Goal: Task Accomplishment & Management: Use online tool/utility

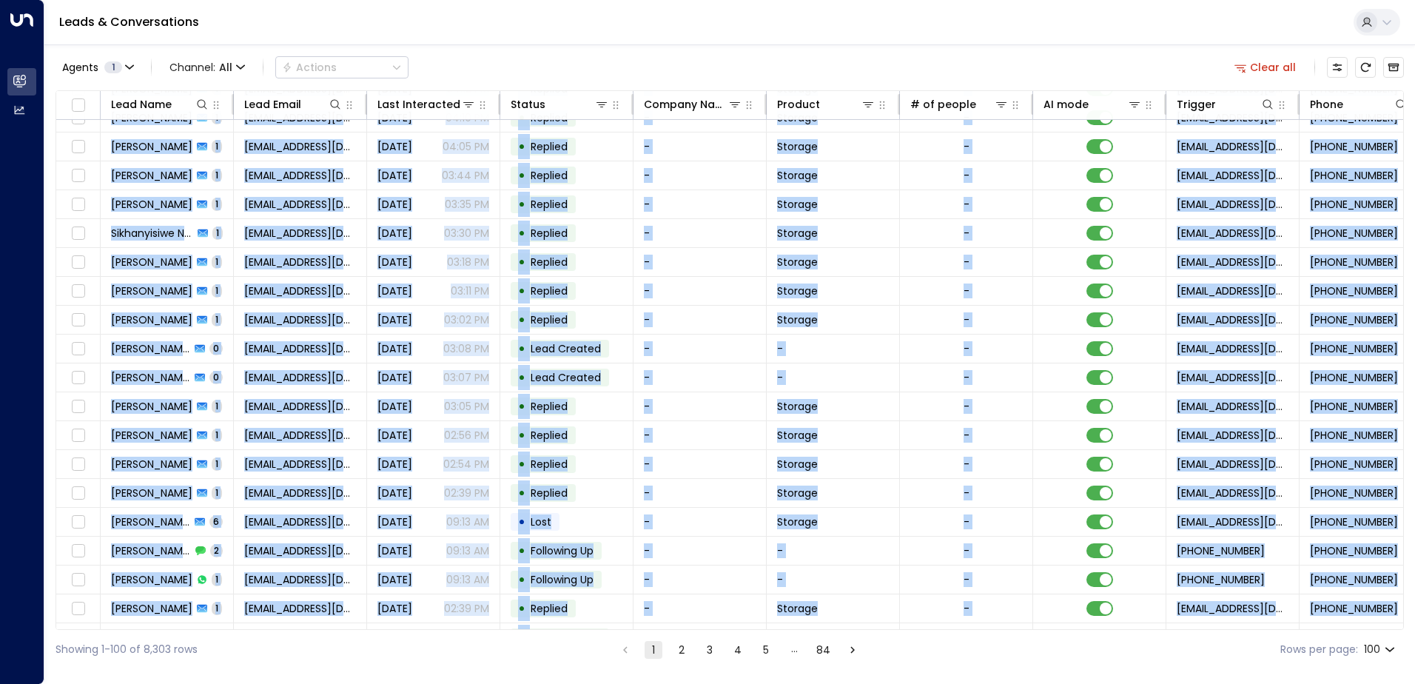
drag, startPoint x: 637, startPoint y: 629, endPoint x: 742, endPoint y: 628, distance: 105.1
click at [742, 628] on div "Lead Name Lead Email Last Interacted Status Company Name Product # of people AI…" at bounding box center [730, 360] width 1349 height 540
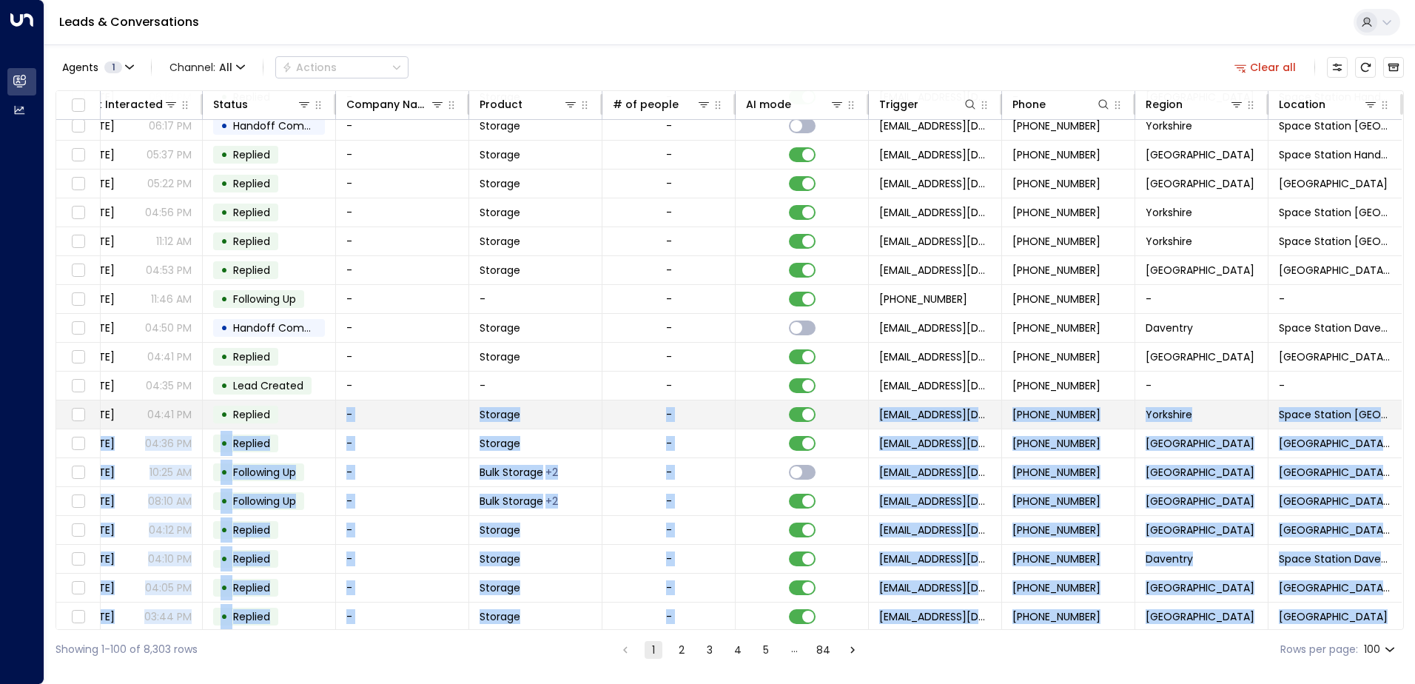
scroll to position [0, 302]
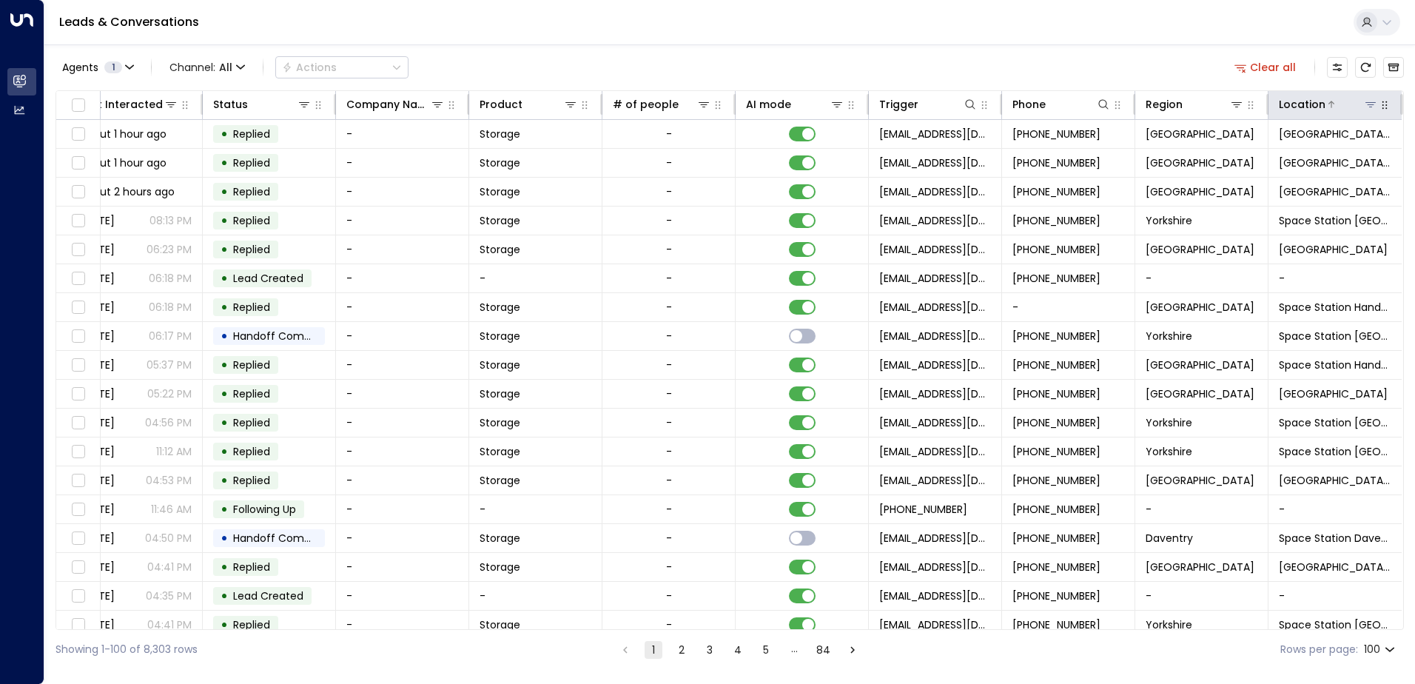
click at [1338, 107] on div at bounding box center [1352, 104] width 53 height 15
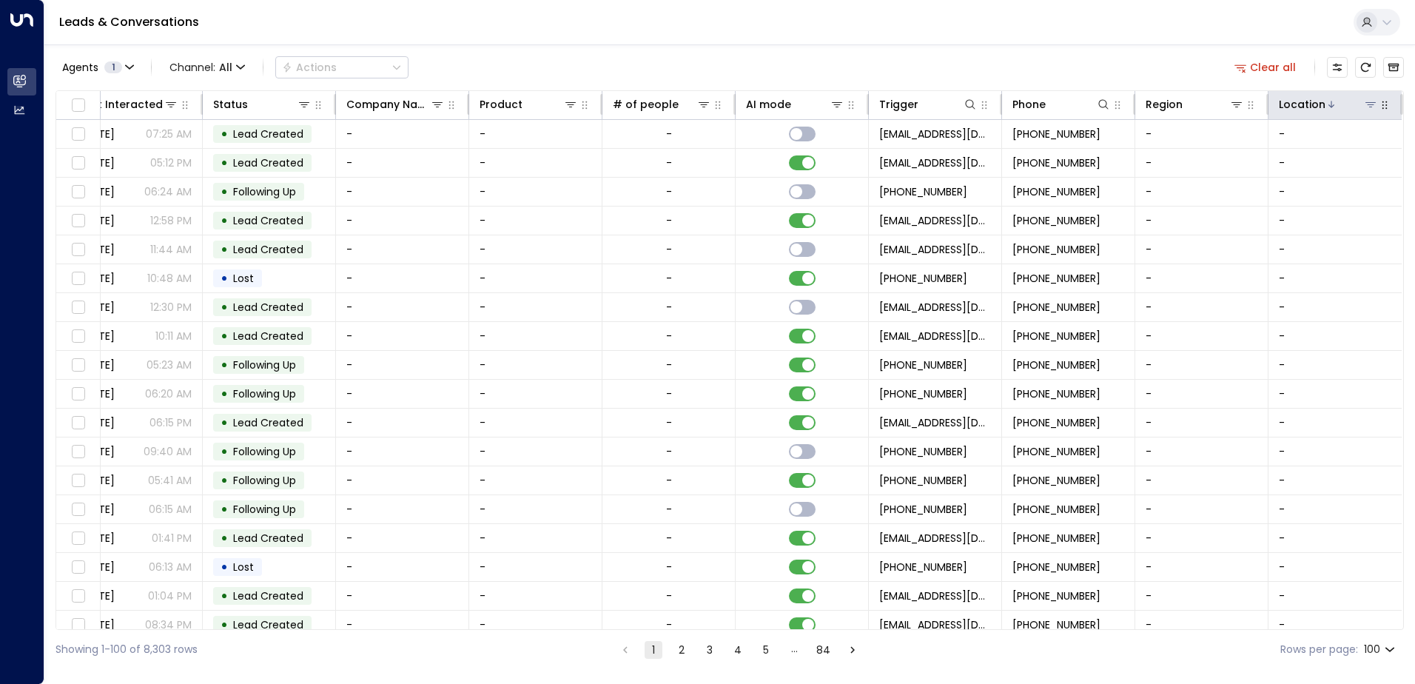
click at [1365, 105] on icon at bounding box center [1371, 104] width 12 height 12
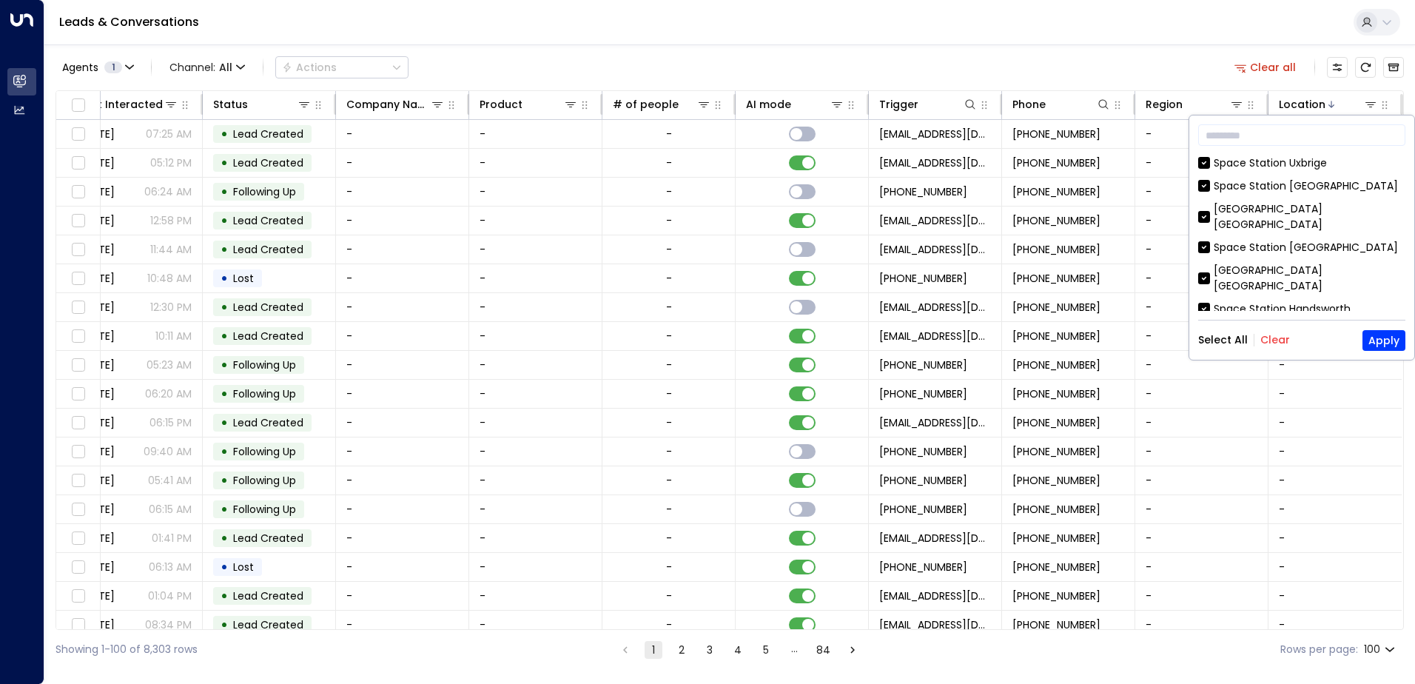
click at [1264, 337] on button "Clear" at bounding box center [1276, 340] width 30 height 12
click at [1381, 346] on button "Apply" at bounding box center [1384, 340] width 43 height 21
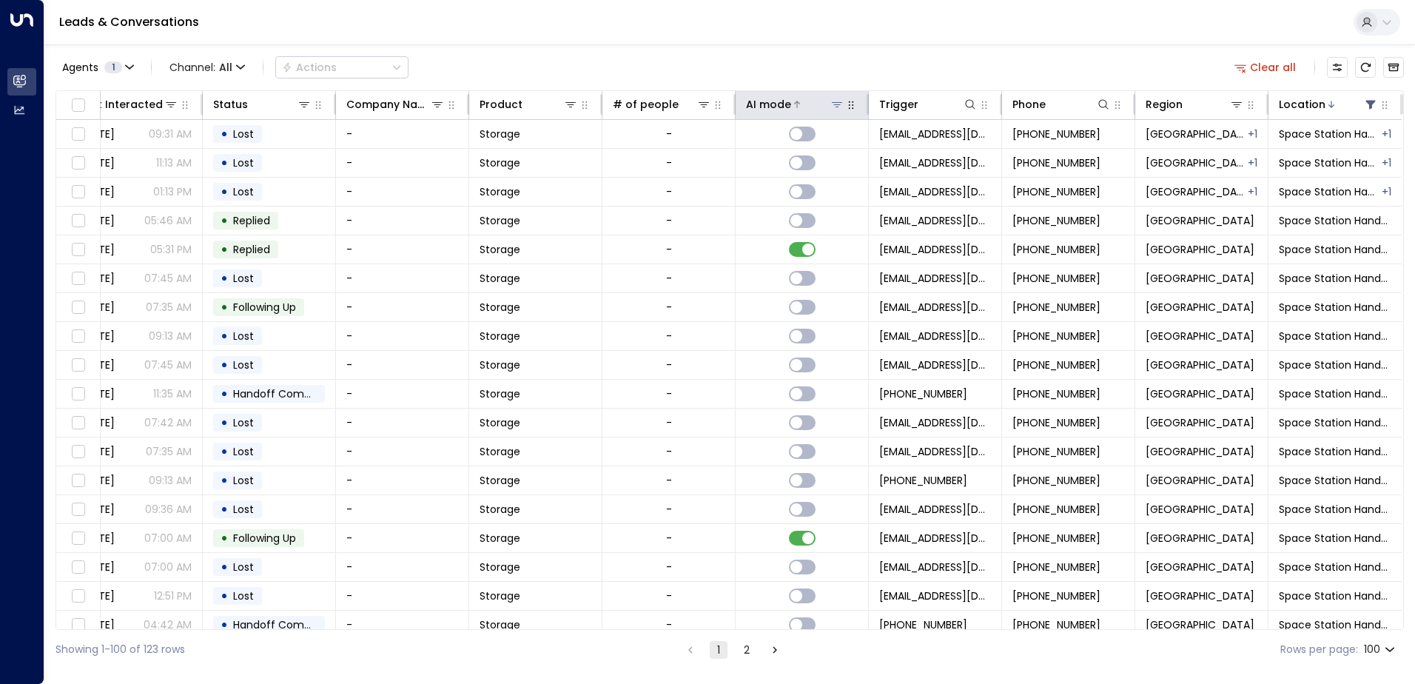
click at [794, 106] on icon at bounding box center [797, 104] width 9 height 9
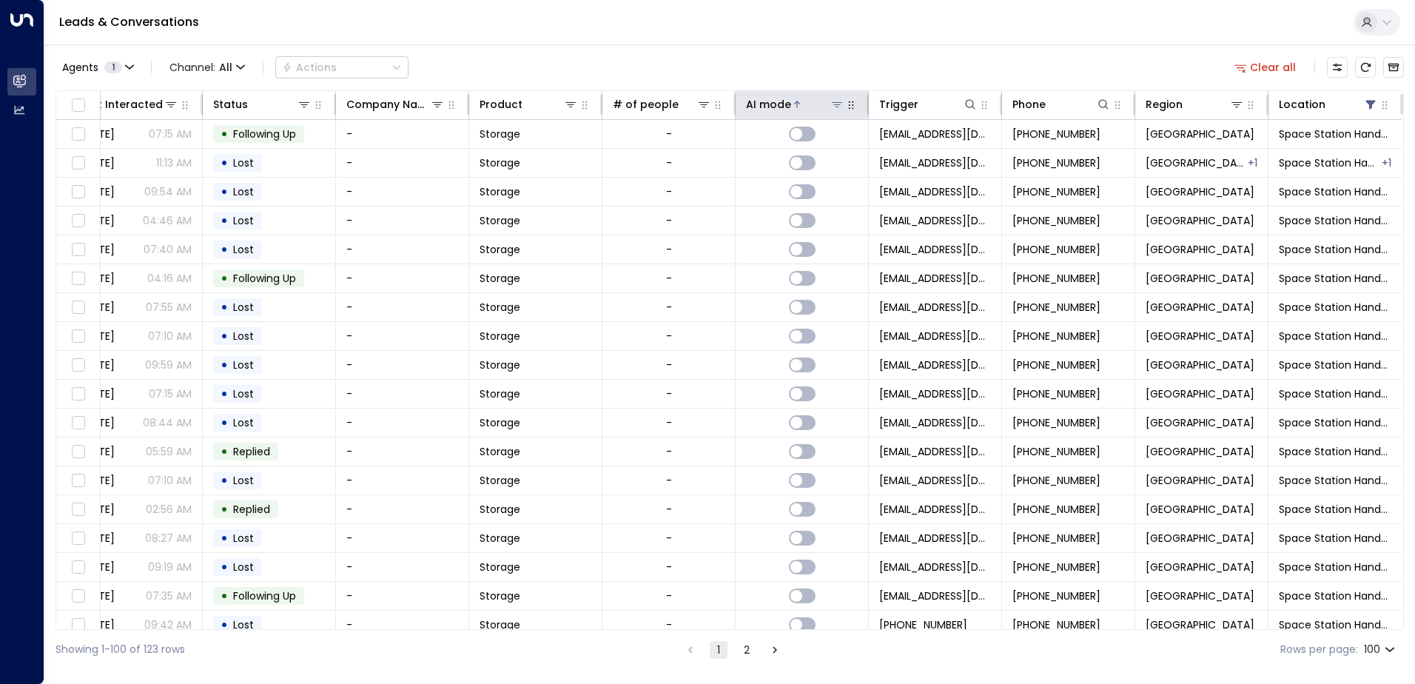
click at [794, 106] on icon at bounding box center [797, 104] width 9 height 9
